Goal: Task Accomplishment & Management: Manage account settings

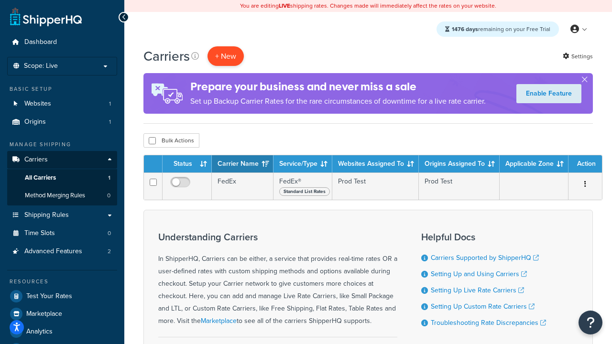
click at [226, 56] on button "+ New" at bounding box center [225, 56] width 36 height 20
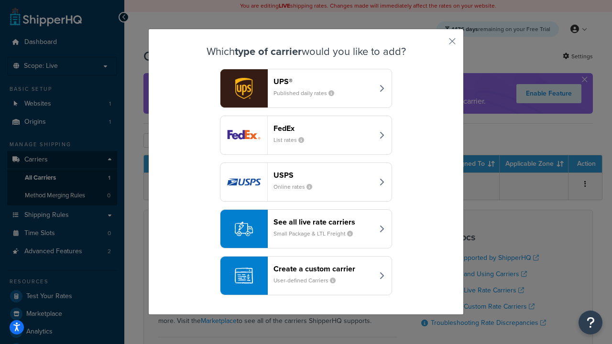
click at [306, 135] on div "FedEx List rates" at bounding box center [323, 135] width 100 height 23
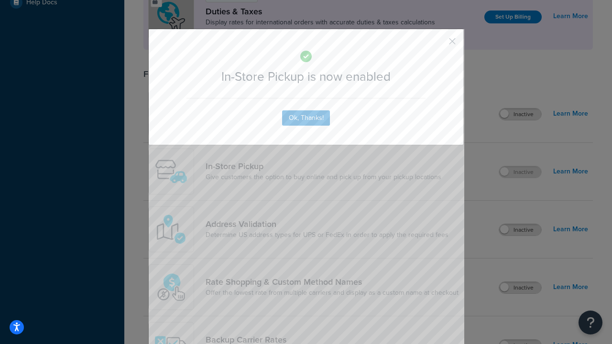
scroll to position [328, 0]
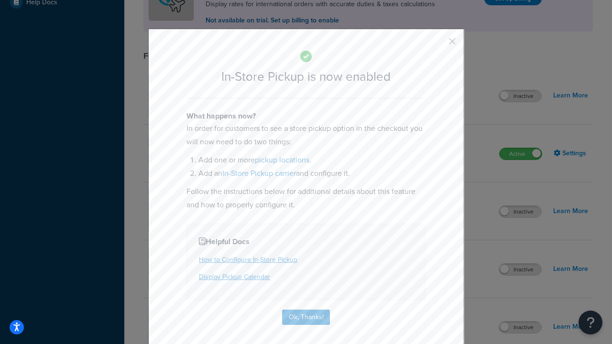
click at [438, 44] on button "button" at bounding box center [438, 44] width 2 height 2
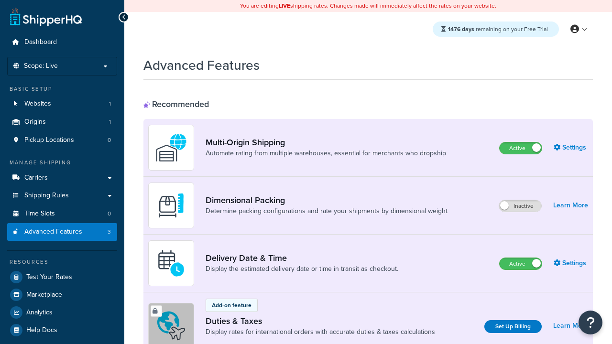
click at [520, 148] on label "Active" at bounding box center [520, 147] width 42 height 11
click at [520, 264] on label "Active" at bounding box center [520, 263] width 42 height 11
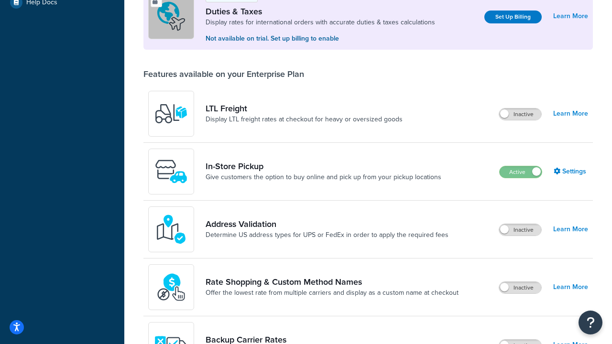
scroll to position [292, 0]
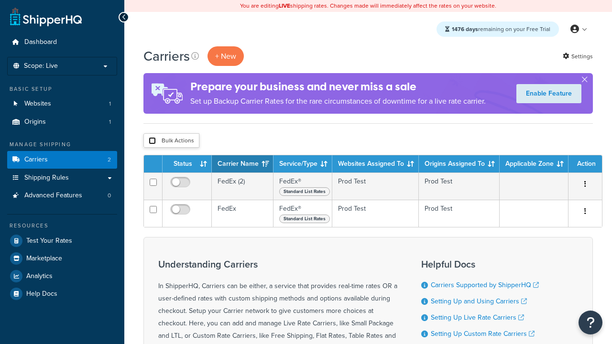
click at [152, 141] on input "checkbox" at bounding box center [152, 140] width 7 height 7
checkbox input "true"
click at [0, 0] on button "Delete" at bounding box center [0, 0] width 0 height 0
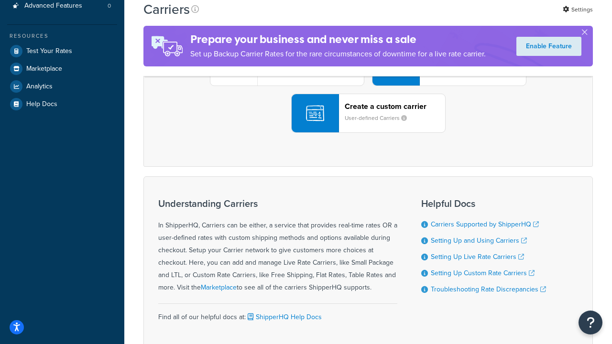
click at [368, 133] on div "UPS® Published daily rates FedEx List rates USPS Online rates See all live rate…" at bounding box center [367, 66] width 429 height 133
click at [476, 17] on header "FedEx" at bounding box center [475, 12] width 100 height 9
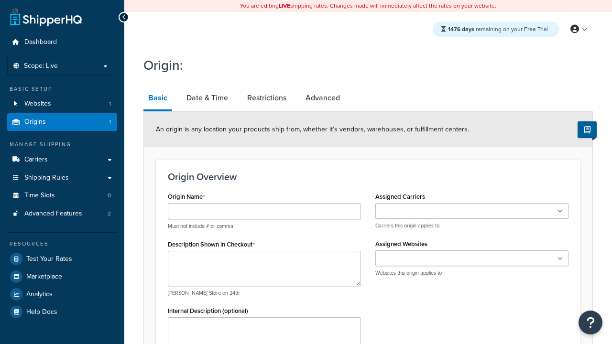
click at [157, 99] on link "Basic" at bounding box center [157, 99] width 29 height 25
click at [206, 98] on link "Date & Time" at bounding box center [207, 98] width 51 height 23
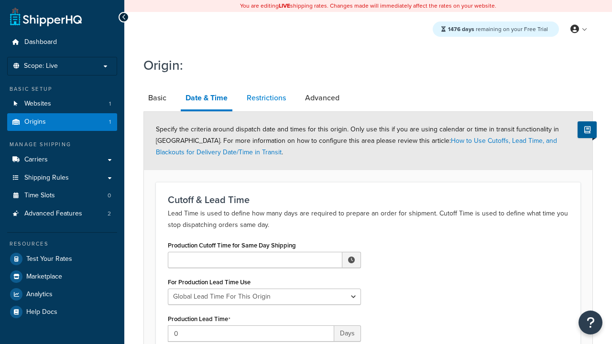
click at [266, 98] on link "Restrictions" at bounding box center [266, 98] width 49 height 23
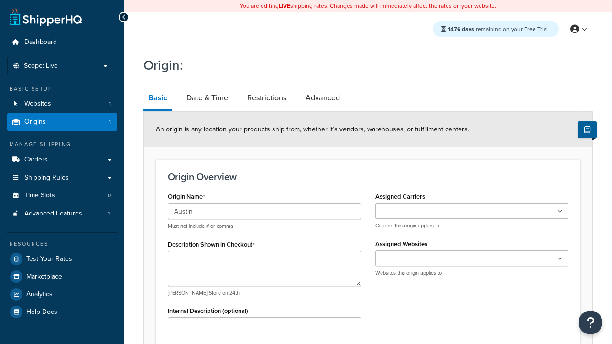
type input "Austin"
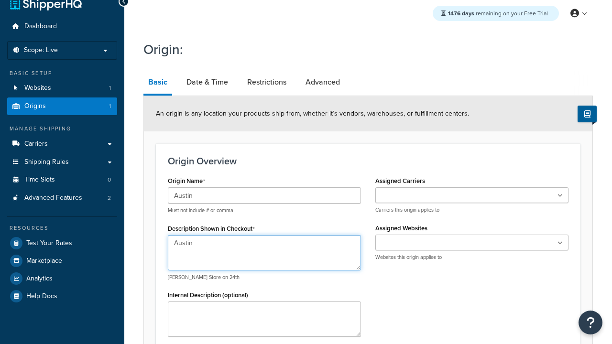
type textarea "Austin"
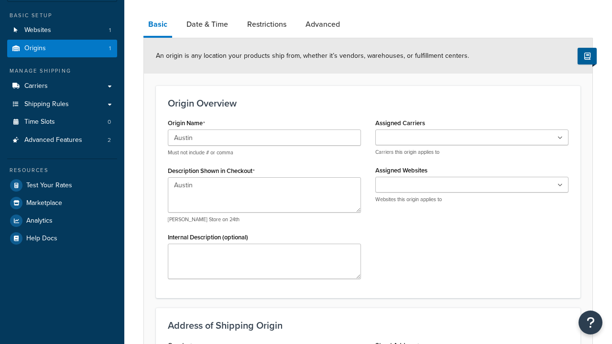
type input "Test Street"
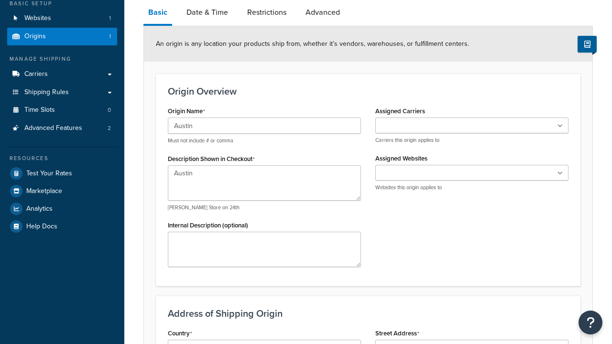
type input "Austin"
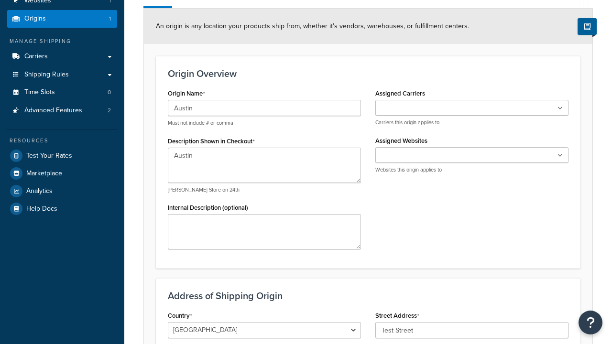
select select "43"
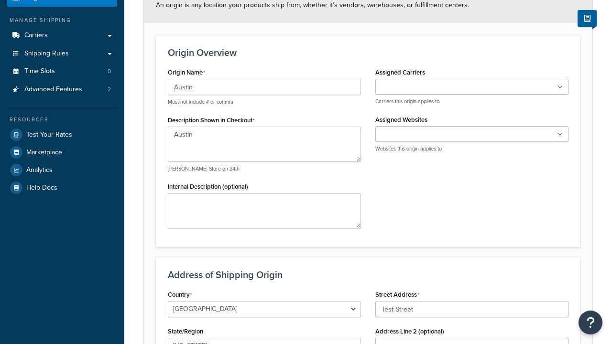
type input "Austin"
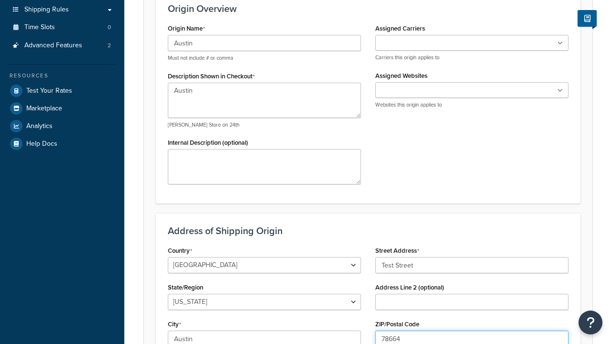
type input "78664"
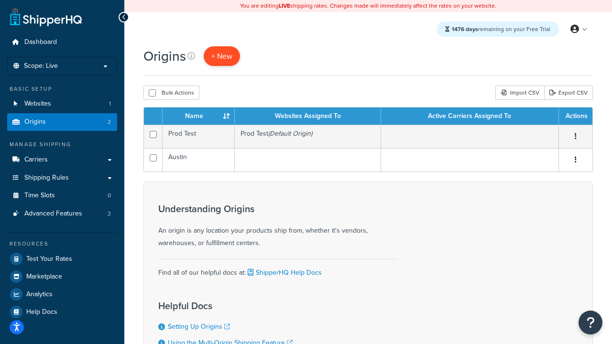
click at [221, 56] on span "+ New" at bounding box center [221, 56] width 21 height 11
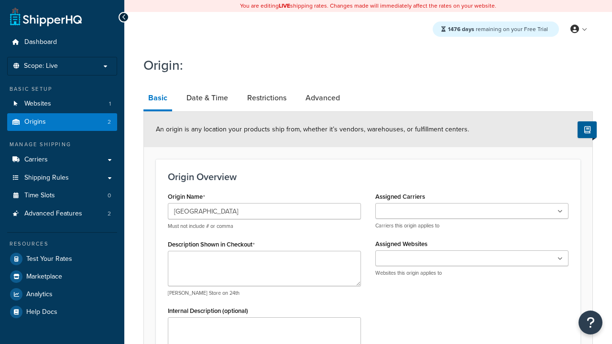
type input "[GEOGRAPHIC_DATA]"
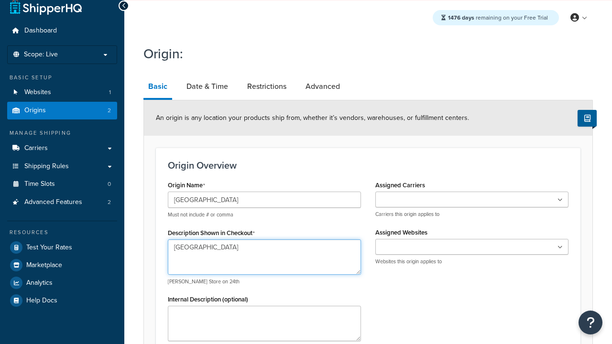
type textarea "[GEOGRAPHIC_DATA]"
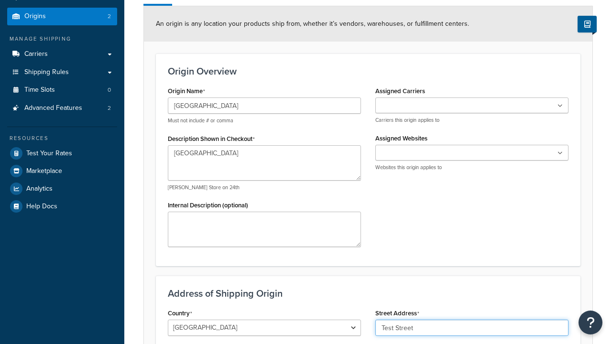
type input "Test Street"
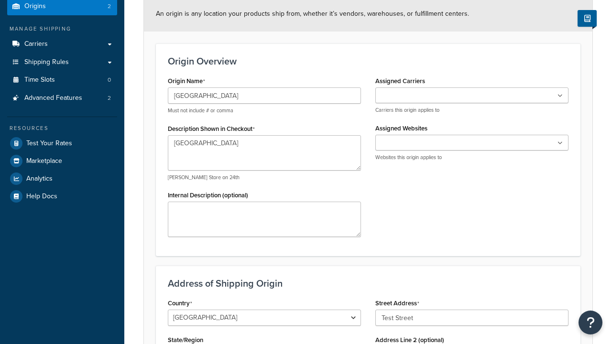
type input "Austin"
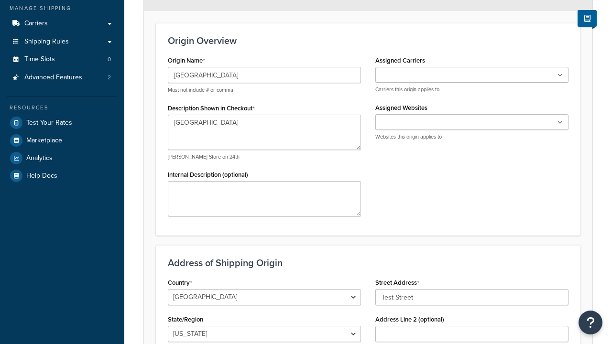
select select "43"
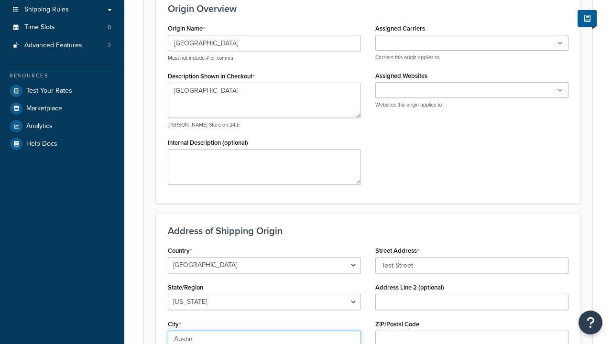
type input "Austin"
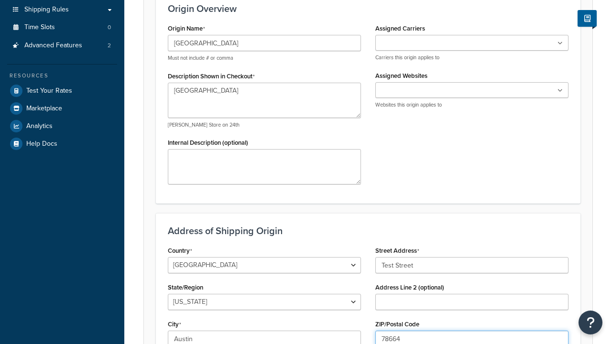
type input "78664"
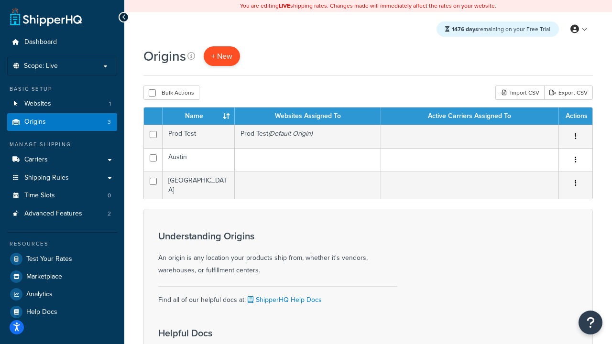
click at [221, 56] on span "+ New" at bounding box center [221, 56] width 21 height 11
